Goal: Check status

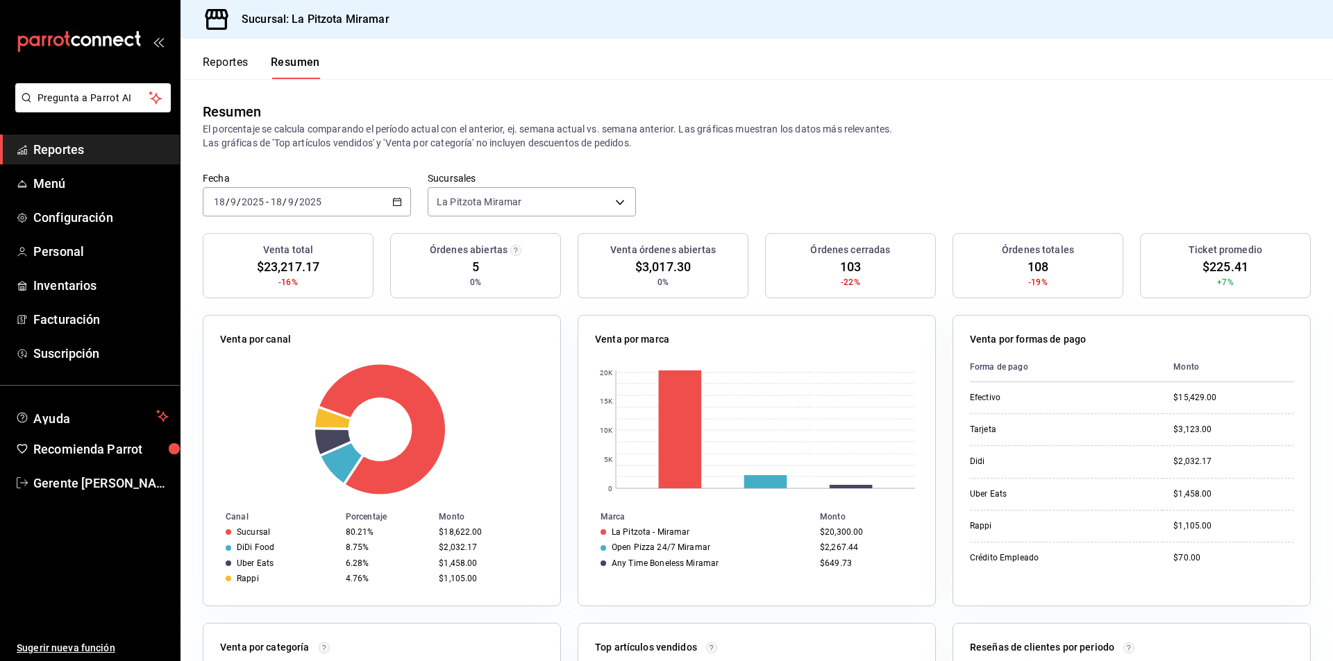
scroll to position [69, 0]
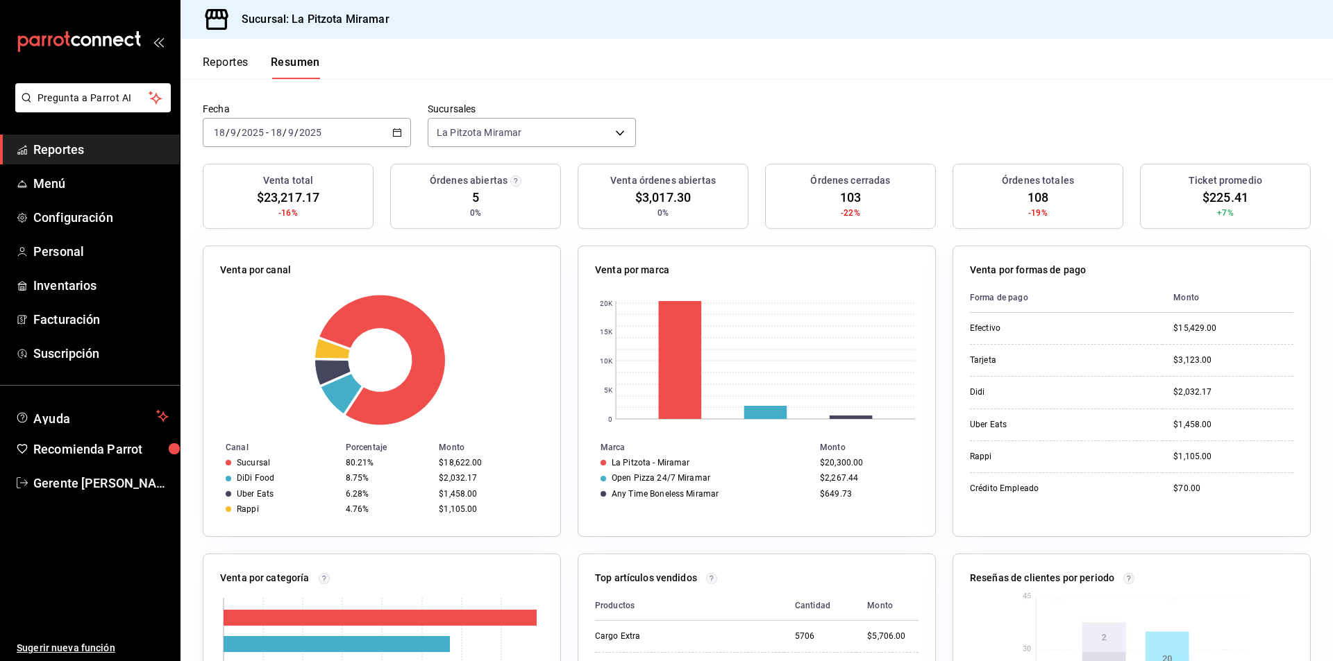
click at [398, 130] on div "[DATE] [DATE] - [DATE] [DATE]" at bounding box center [307, 132] width 208 height 29
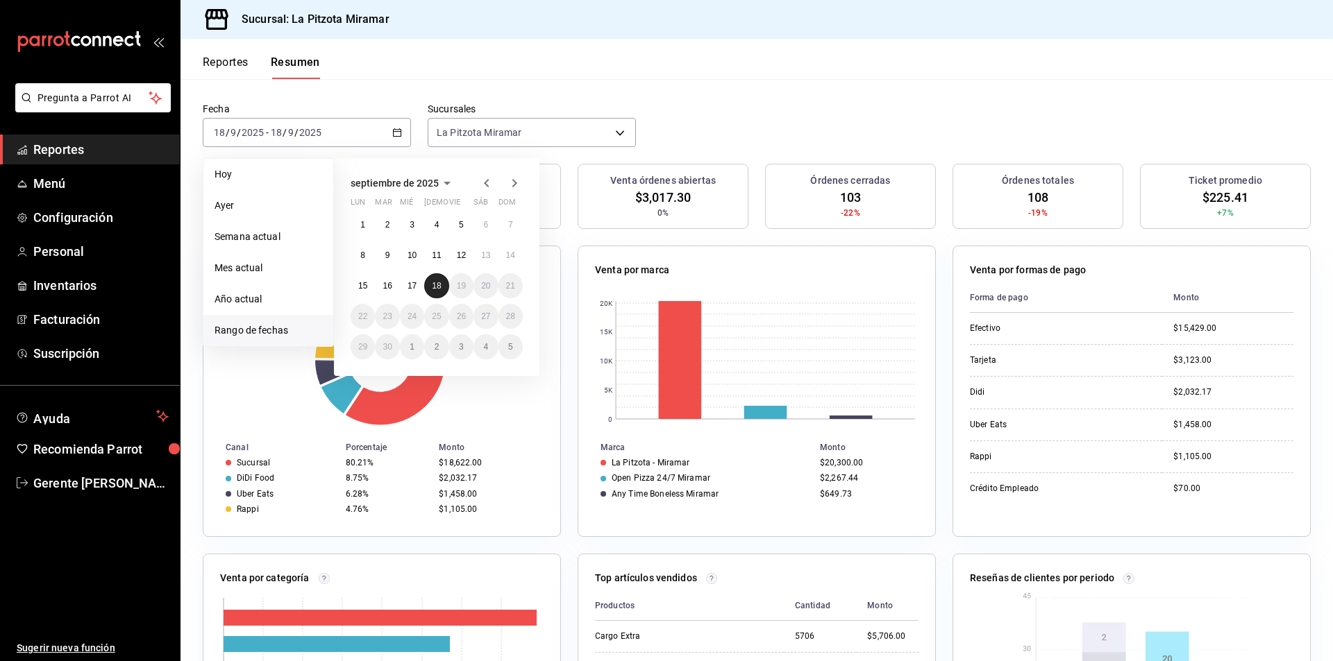
click at [428, 285] on button "18" at bounding box center [436, 285] width 24 height 25
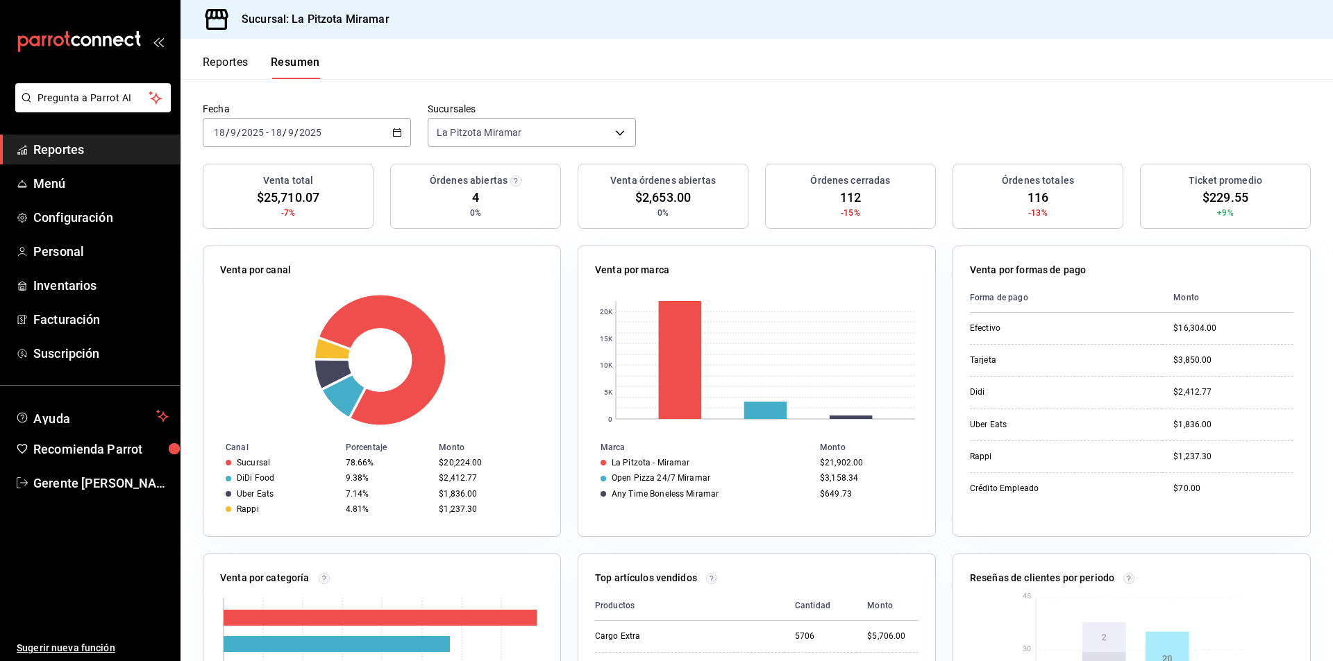
drag, startPoint x: 417, startPoint y: 235, endPoint x: 283, endPoint y: 94, distance: 194.9
click at [412, 222] on div "Venta total $25,710.07 -7% Órdenes abiertas 4 0% Venta órdenes abiertas $2,653.…" at bounding box center [756, 670] width 1152 height 1012
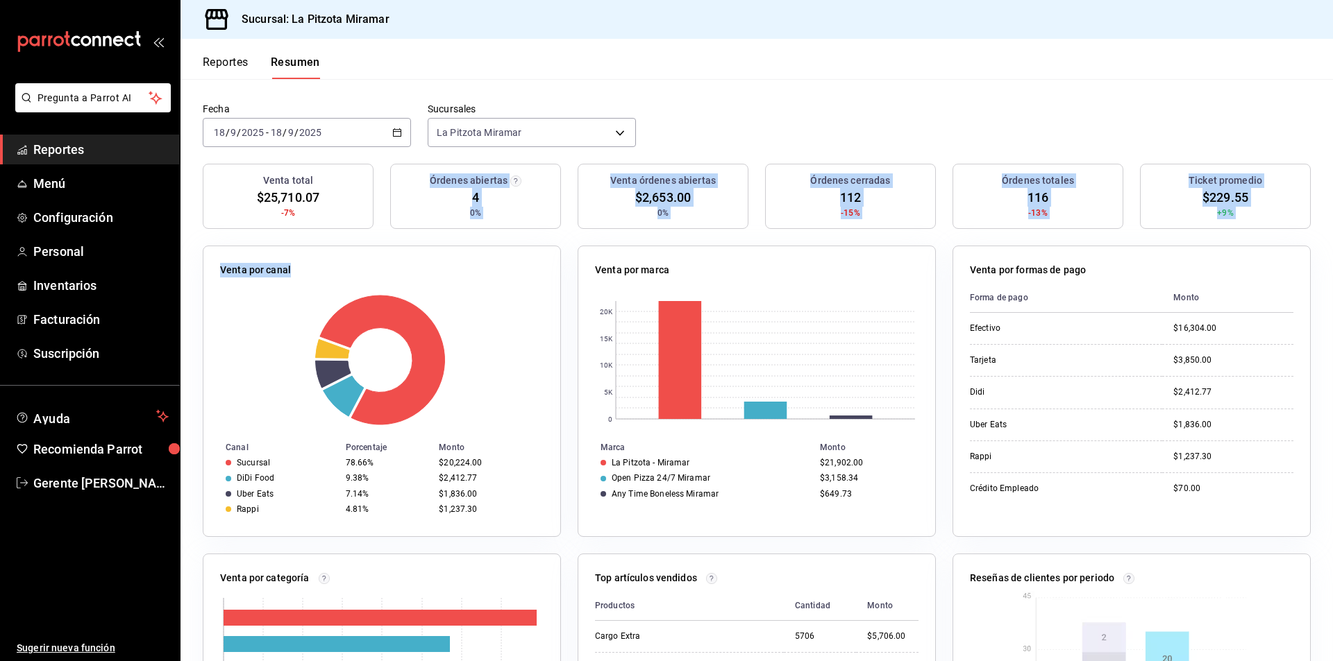
click at [398, 135] on \(Stroke\) "button" at bounding box center [397, 133] width 8 height 8
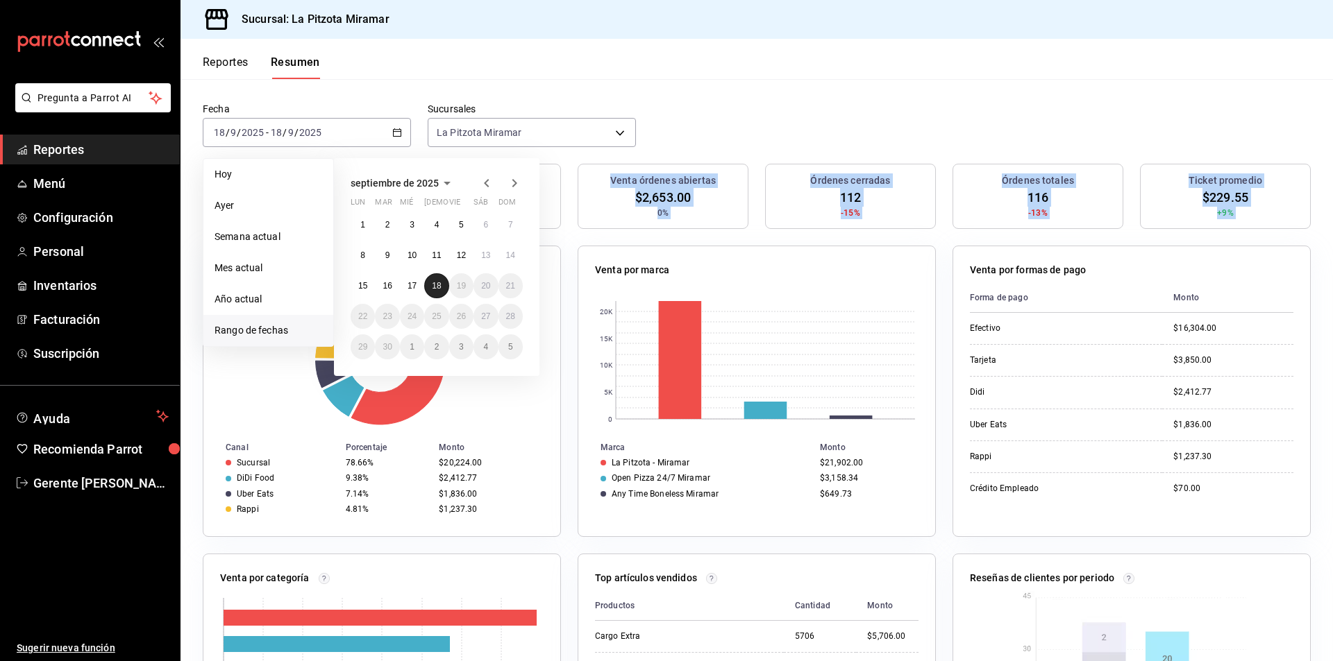
click at [439, 278] on button "18" at bounding box center [436, 285] width 24 height 25
click at [441, 276] on button "18" at bounding box center [436, 285] width 24 height 25
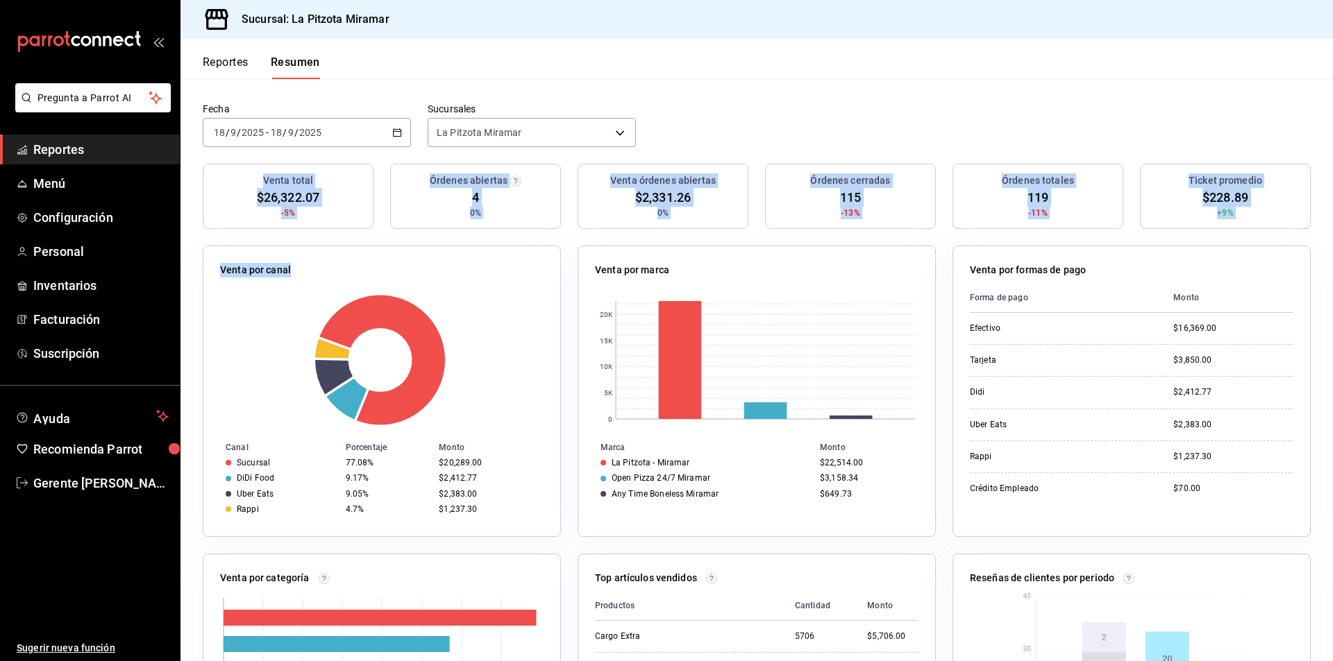
click at [494, 247] on div "Venta por canal Canal Porcentaje Monto Sucursal 77.08% $20,289.00 DiDi Food 9.1…" at bounding box center [382, 392] width 358 height 292
click at [501, 264] on div "Venta por canal" at bounding box center [381, 273] width 323 height 20
